Goal: Task Accomplishment & Management: Manage account settings

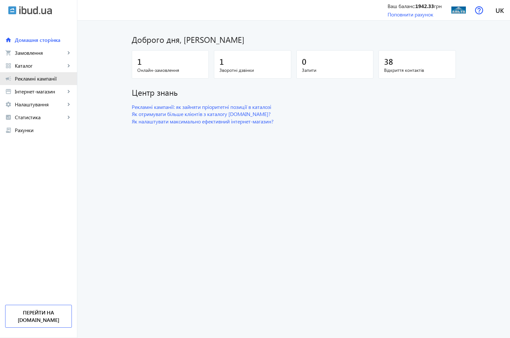
click at [39, 78] on span "Рекламні кампанії" at bounding box center [43, 78] width 57 height 6
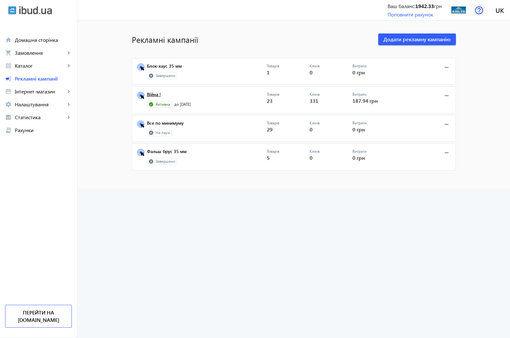
click at [148, 95] on link "Війна !" at bounding box center [207, 96] width 120 height 9
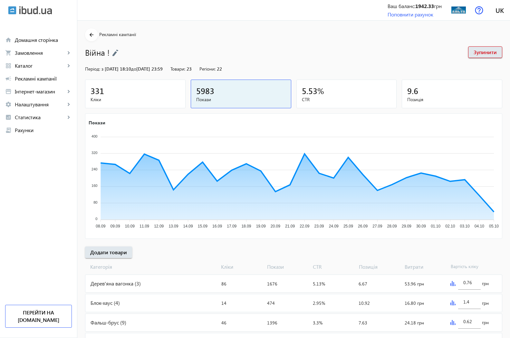
click at [91, 92] on span "331" at bounding box center [98, 90] width 14 height 11
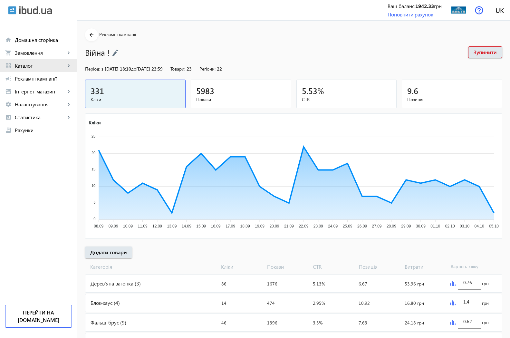
click at [31, 68] on span "Каталог" at bounding box center [40, 66] width 51 height 6
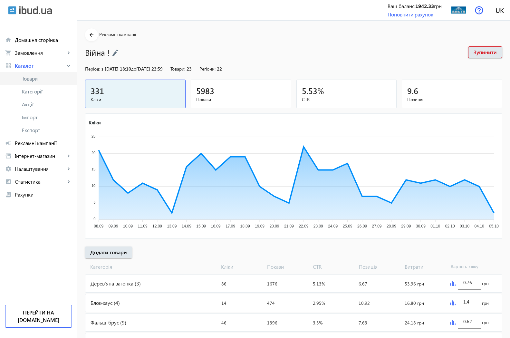
click at [36, 80] on span "Товари" at bounding box center [47, 78] width 50 height 6
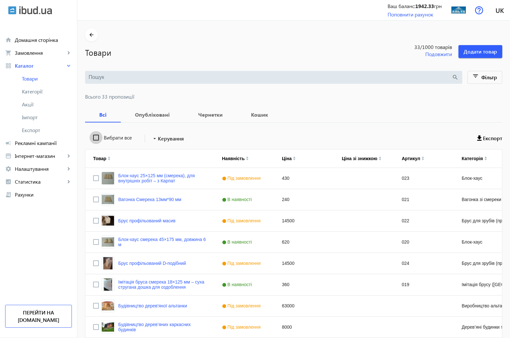
click at [90, 136] on input "Вибрати все" at bounding box center [96, 137] width 13 height 13
checkbox input "true"
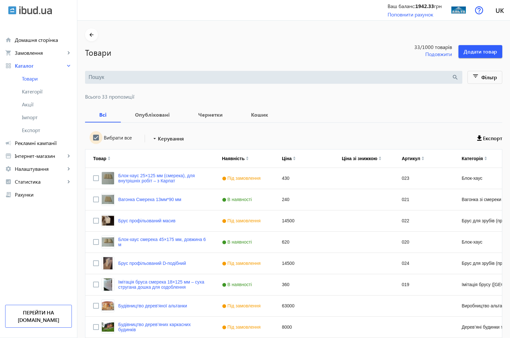
checkbox input "true"
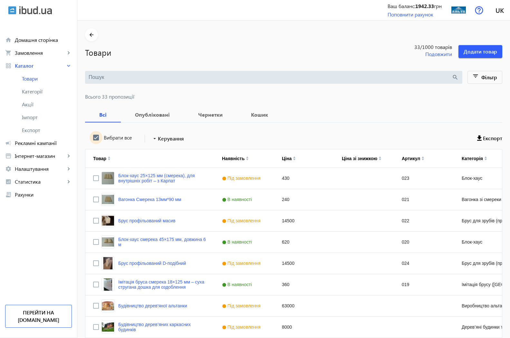
checkbox input "true"
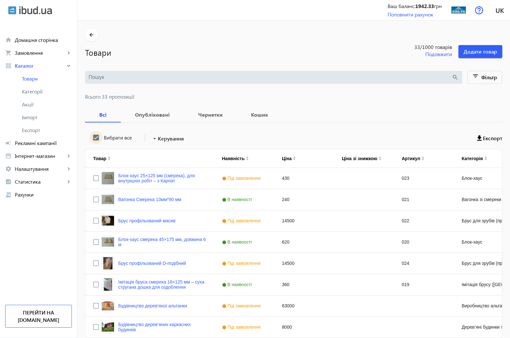
checkbox input "true"
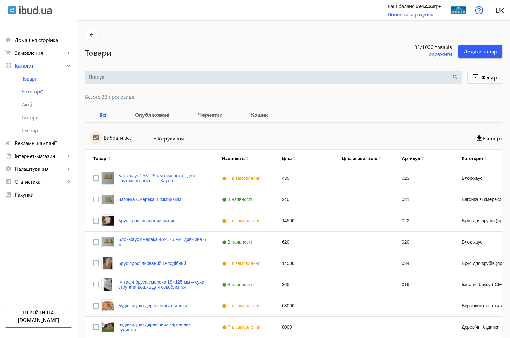
checkbox input "true"
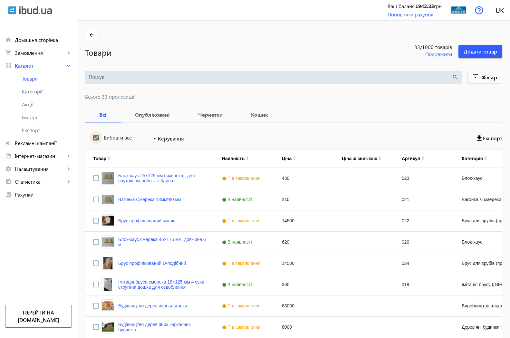
checkbox input "true"
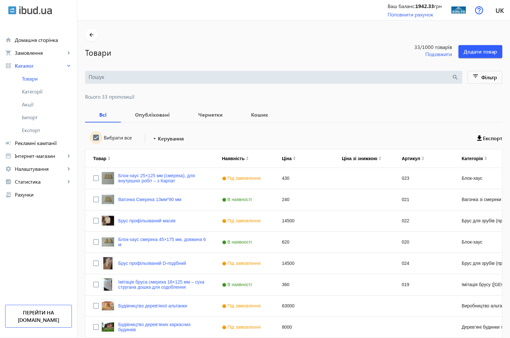
checkbox input "true"
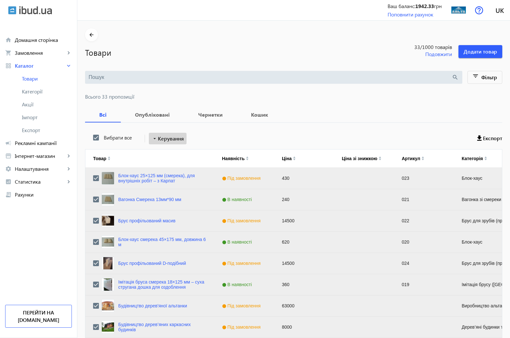
click at [162, 138] on span "Керування" at bounding box center [171, 139] width 26 height 8
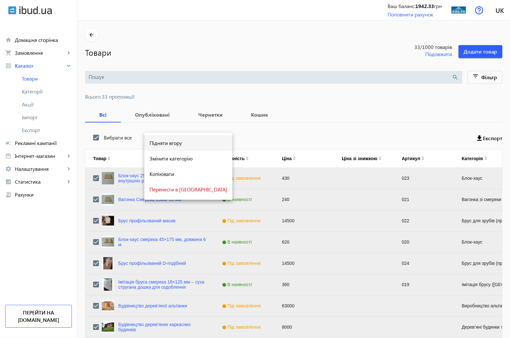
click at [161, 143] on span "Підняти вгору" at bounding box center [189, 143] width 78 height 5
